Goal: Find specific fact: Find specific fact

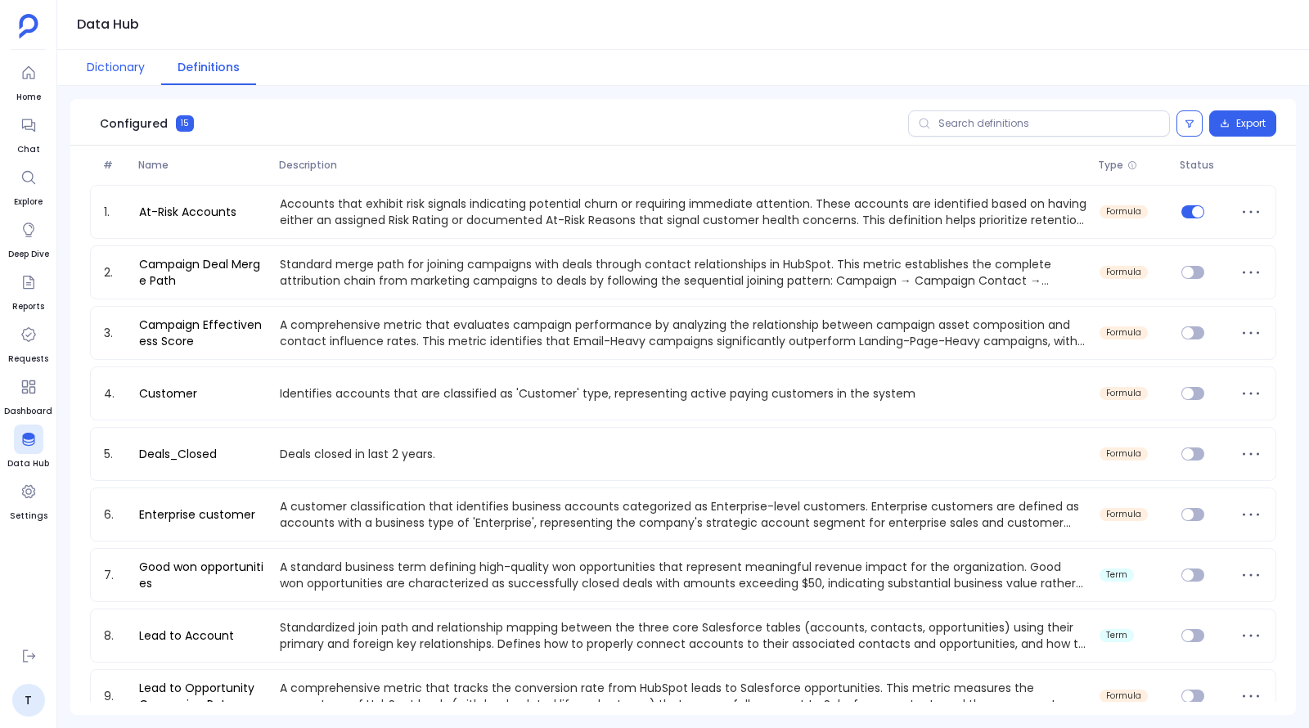
click at [111, 63] on button "Dictionary" at bounding box center [115, 67] width 91 height 35
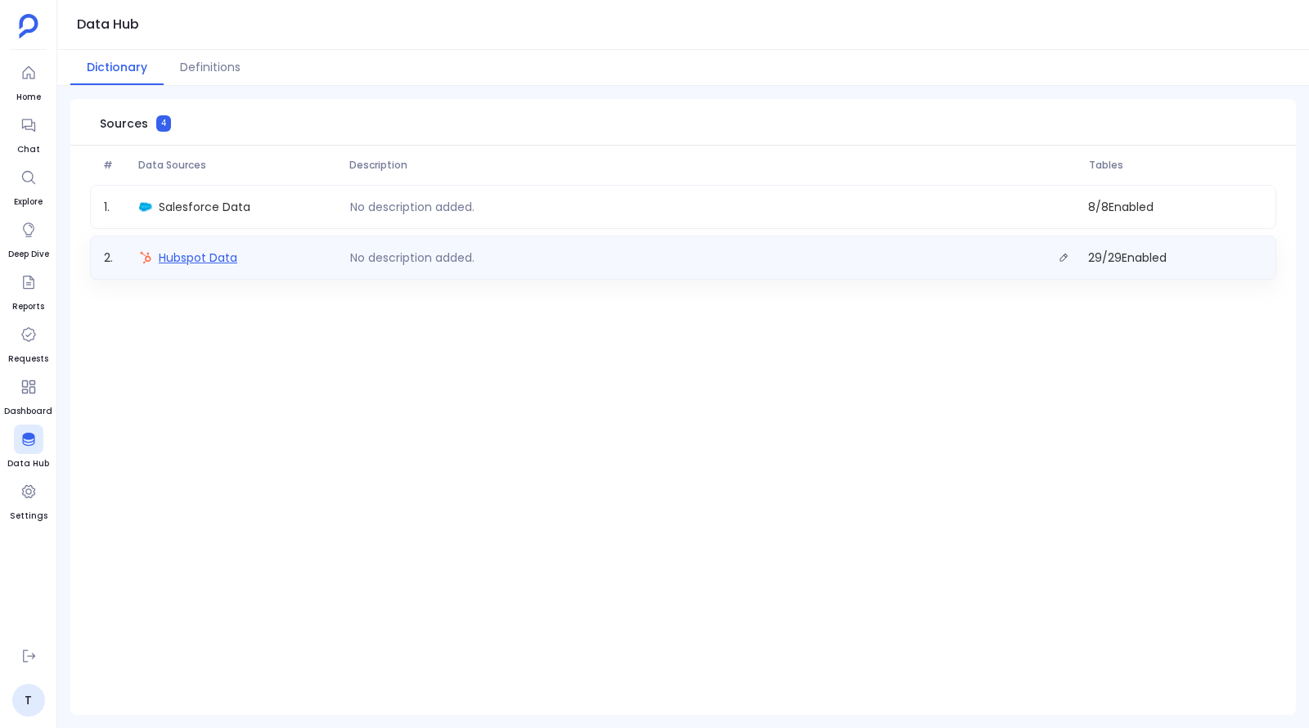
click at [193, 256] on span "Hubspot Data" at bounding box center [198, 258] width 79 height 16
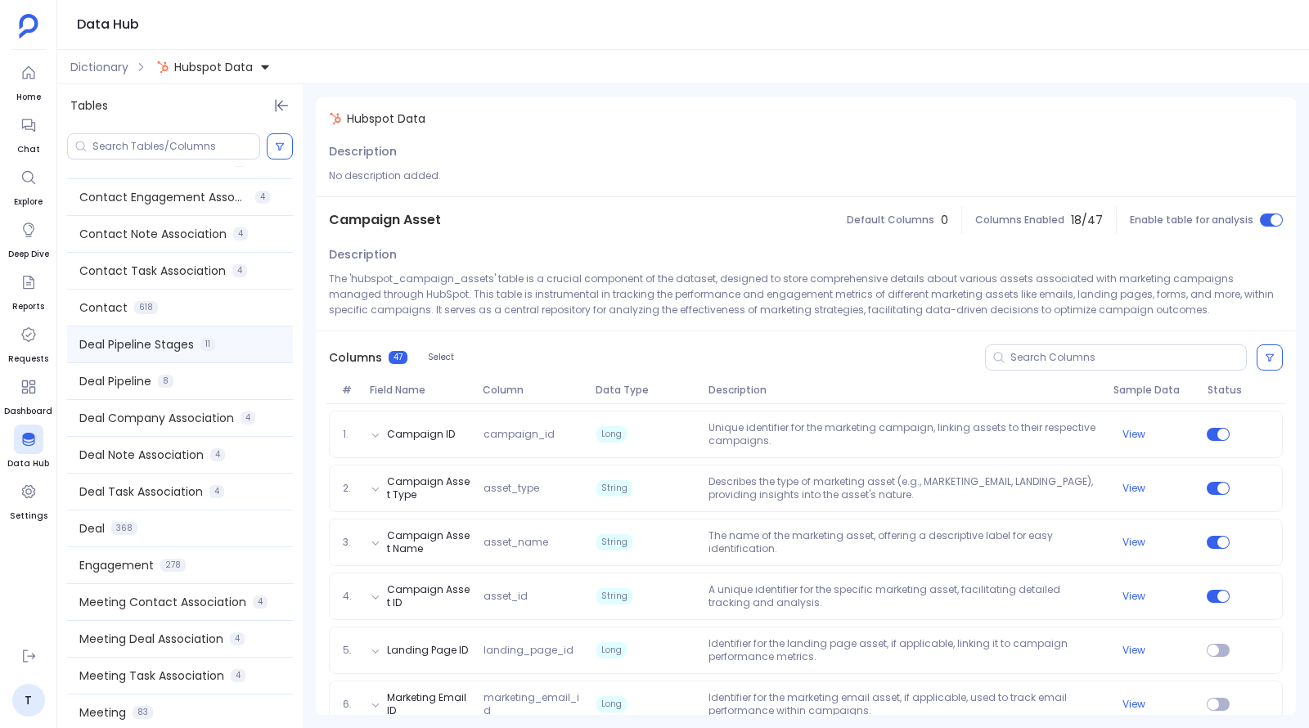
scroll to position [381, 0]
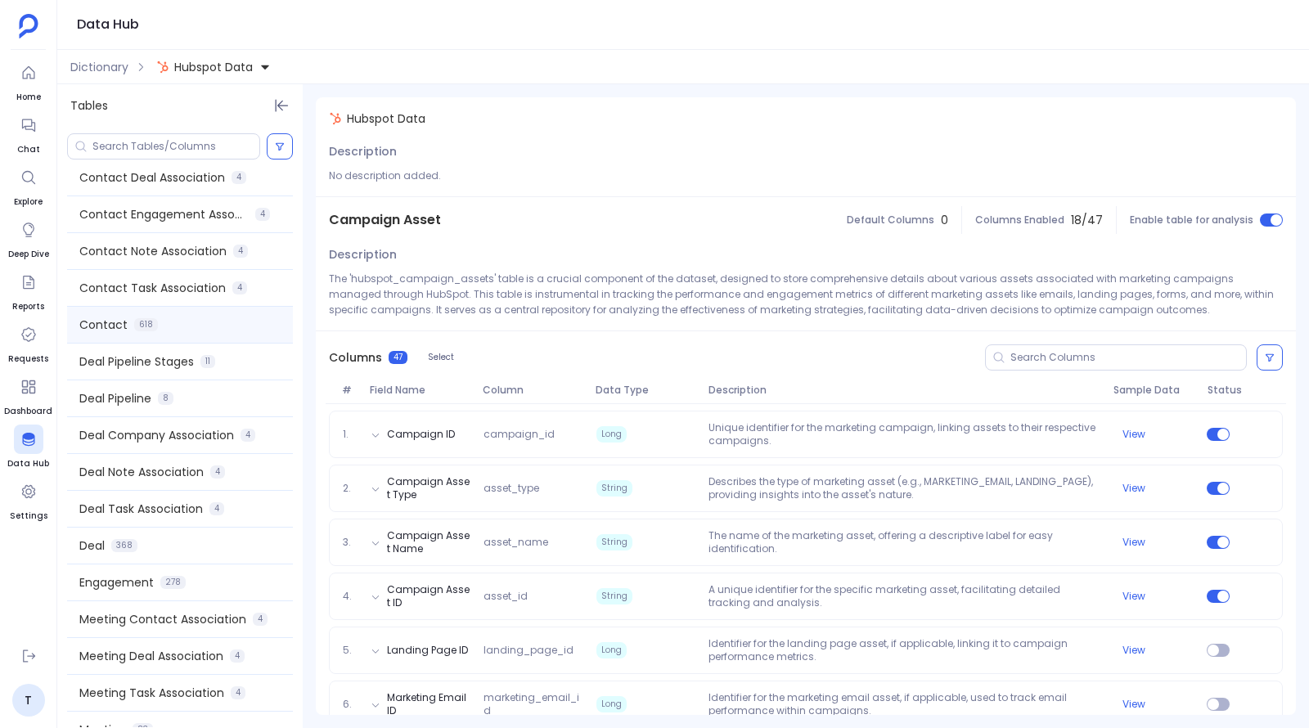
click at [113, 320] on span "Contact" at bounding box center [103, 325] width 48 height 16
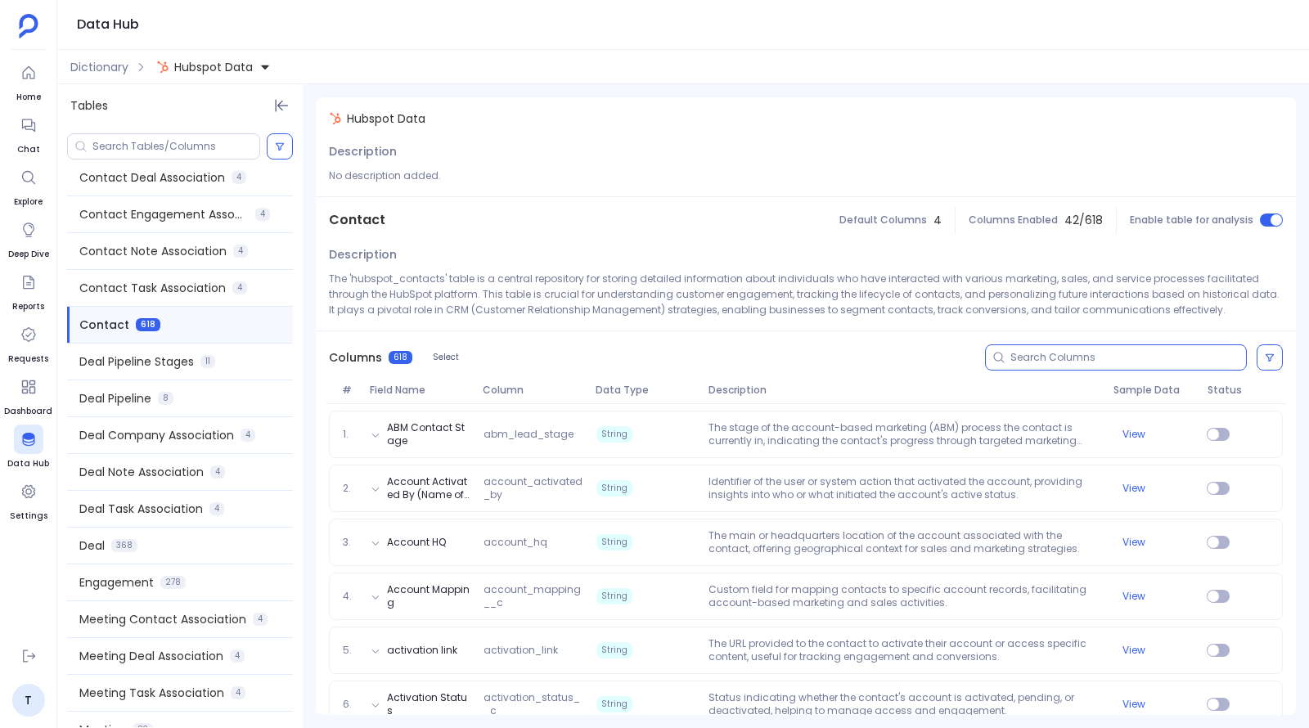
click at [1052, 352] on input at bounding box center [1128, 357] width 236 height 13
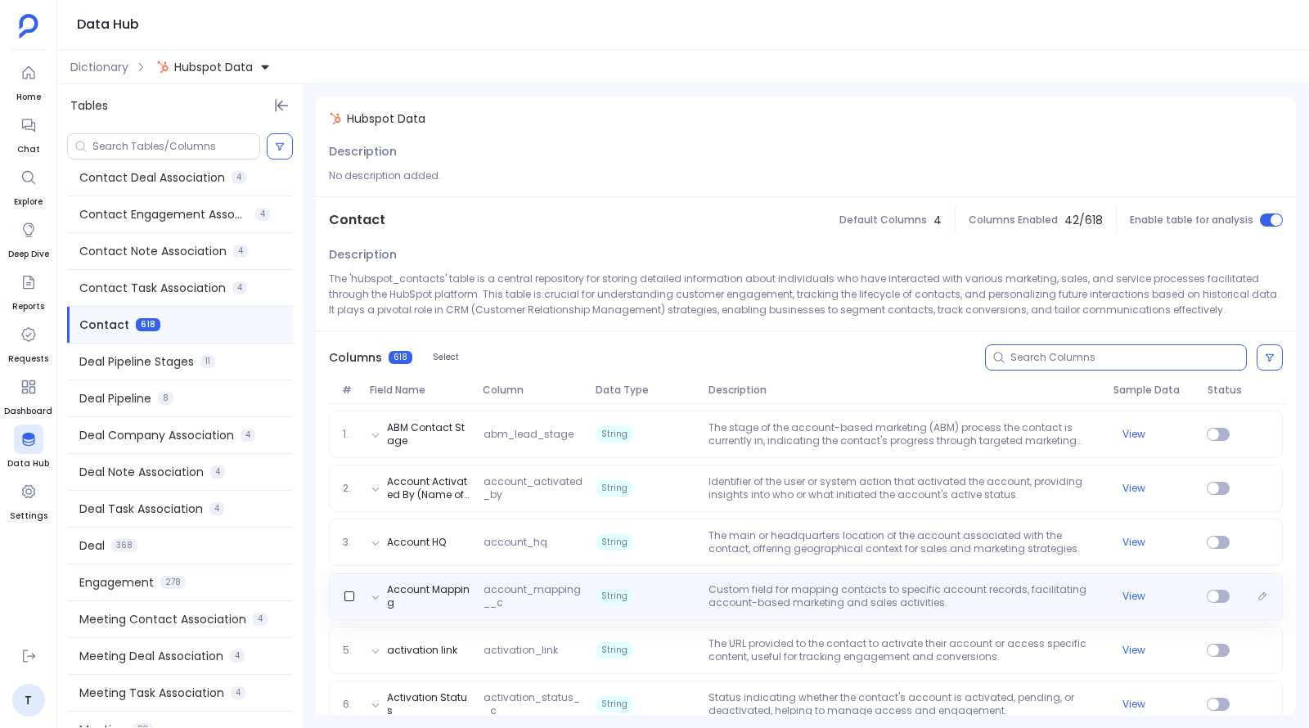
paste input "date_entered_257596172"
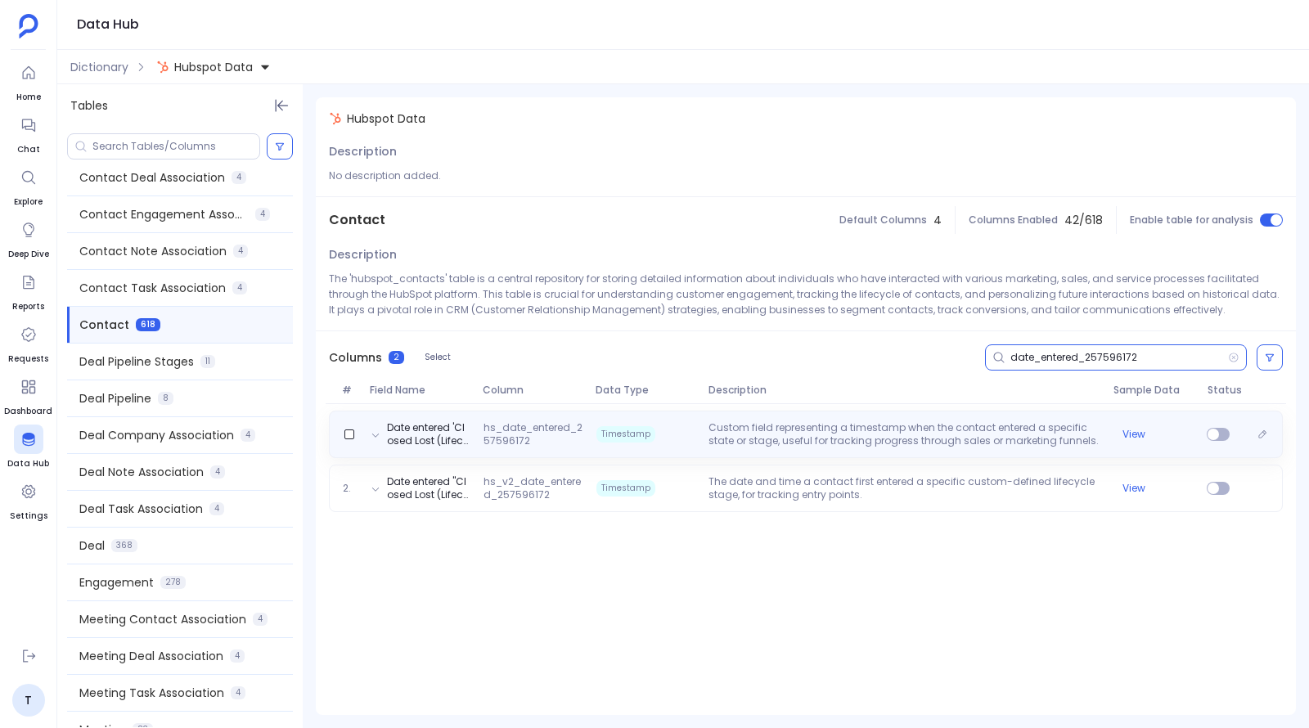
type input "date_entered_257596172"
click at [715, 425] on p "Custom field representing a timestamp when the contact entered a specific state…" at bounding box center [904, 434] width 404 height 26
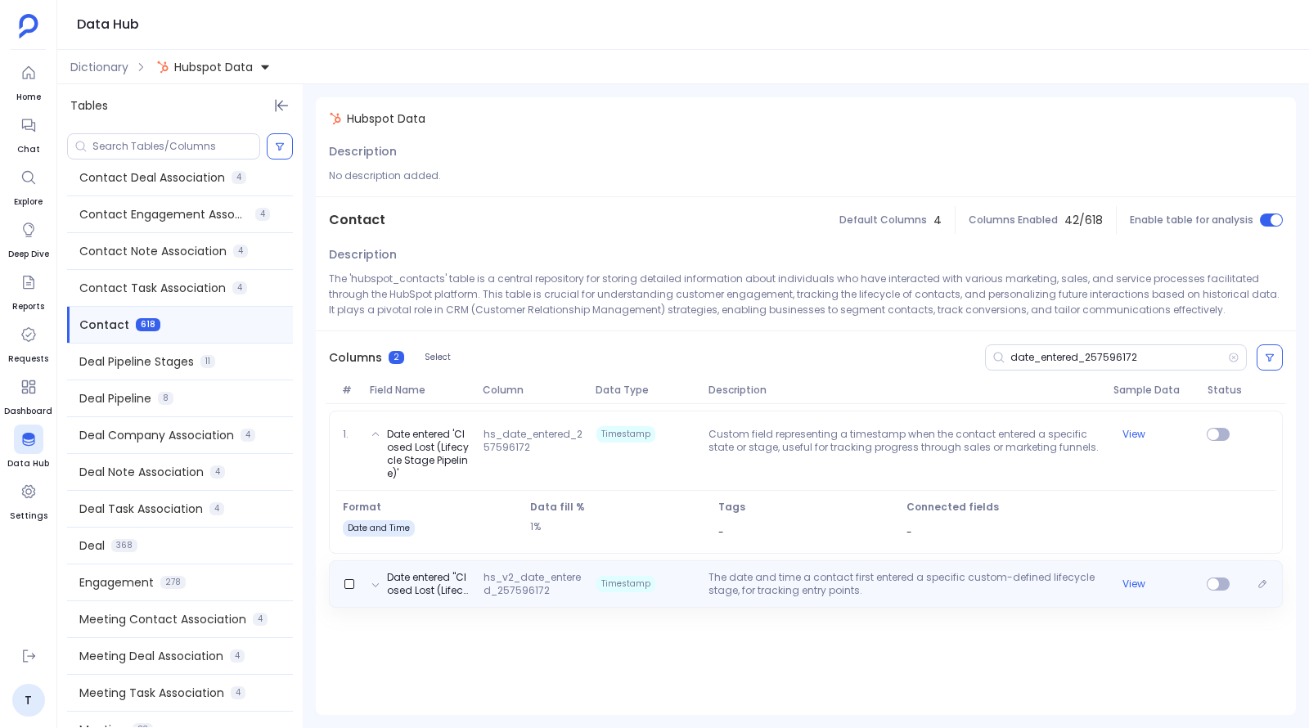
click at [761, 566] on div "Date entered "Closed Lost (Lifecycle Stage Pipeline)" hs_v2_date_entered_257596…" at bounding box center [806, 583] width 954 height 47
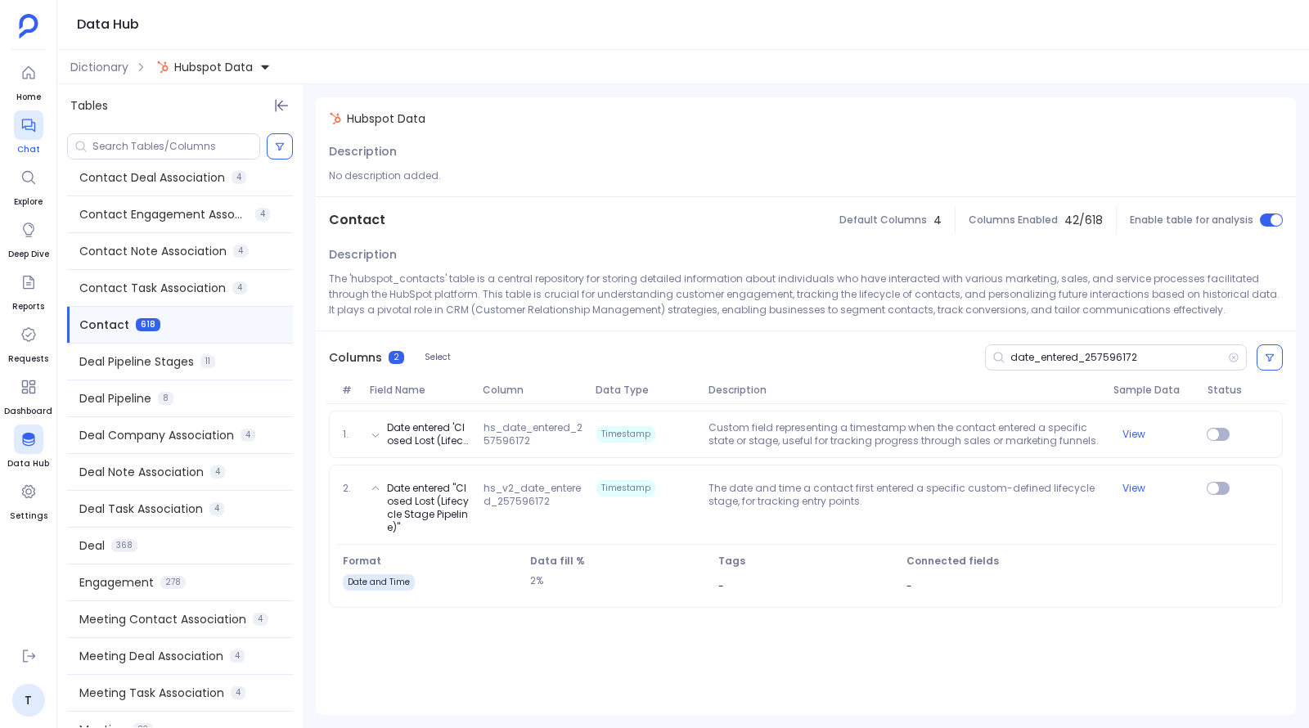
click at [24, 133] on icon at bounding box center [28, 125] width 16 height 16
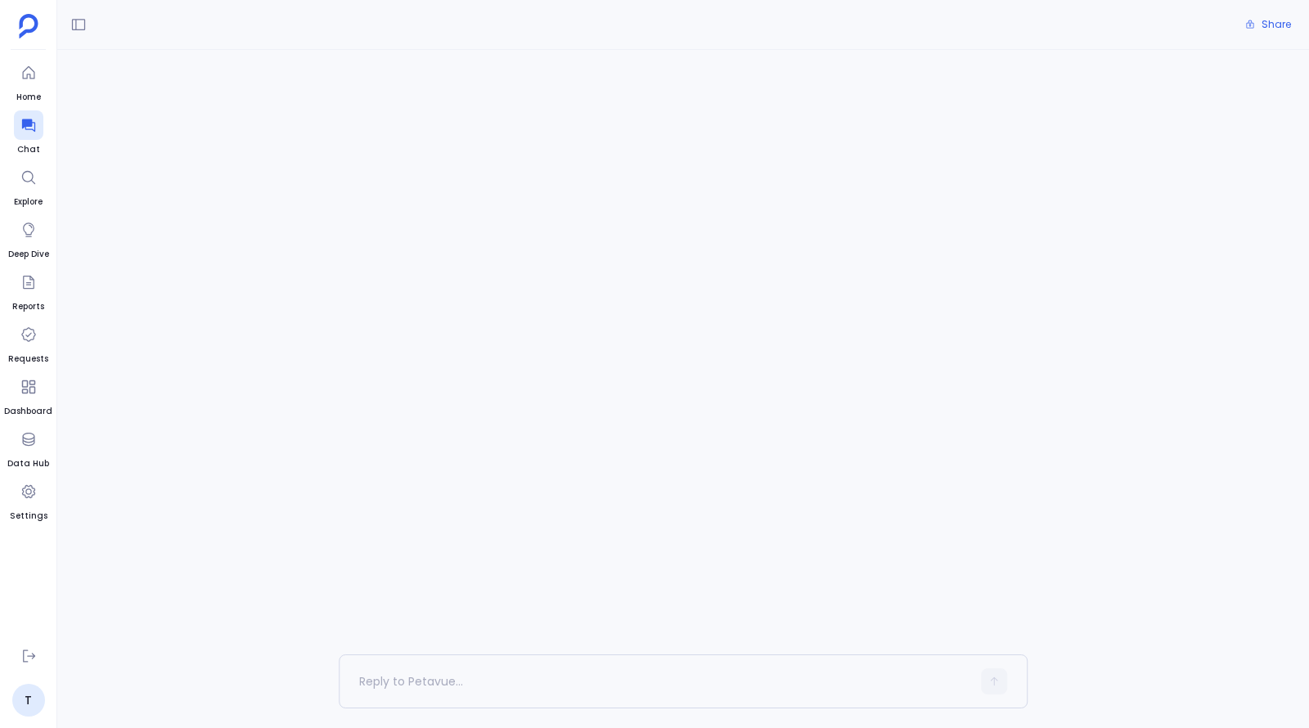
click at [603, 92] on span "Conversation introuvable" at bounding box center [683, 91] width 689 height 17
click at [638, 121] on div "Conversation not found Conversación no encontrada Conversazione non trovata Con…" at bounding box center [683, 352] width 1252 height 605
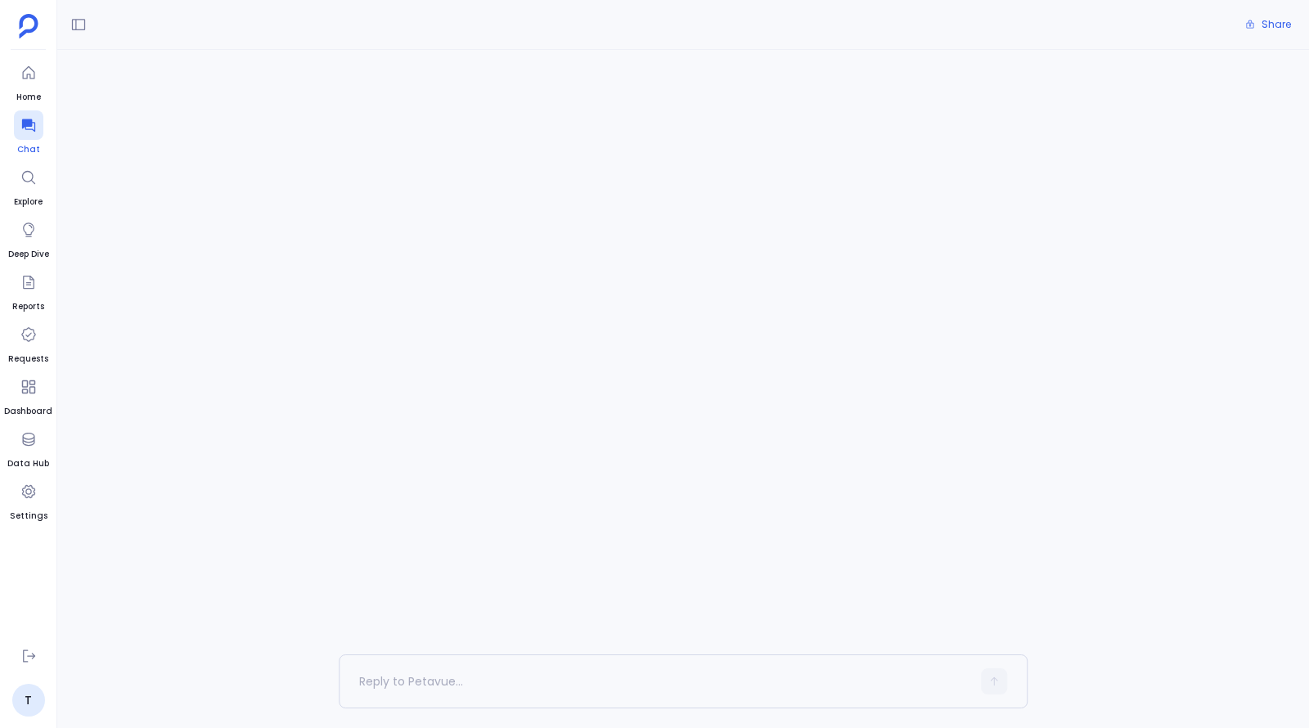
click at [25, 134] on div at bounding box center [28, 124] width 29 height 29
